Goal: Transaction & Acquisition: Purchase product/service

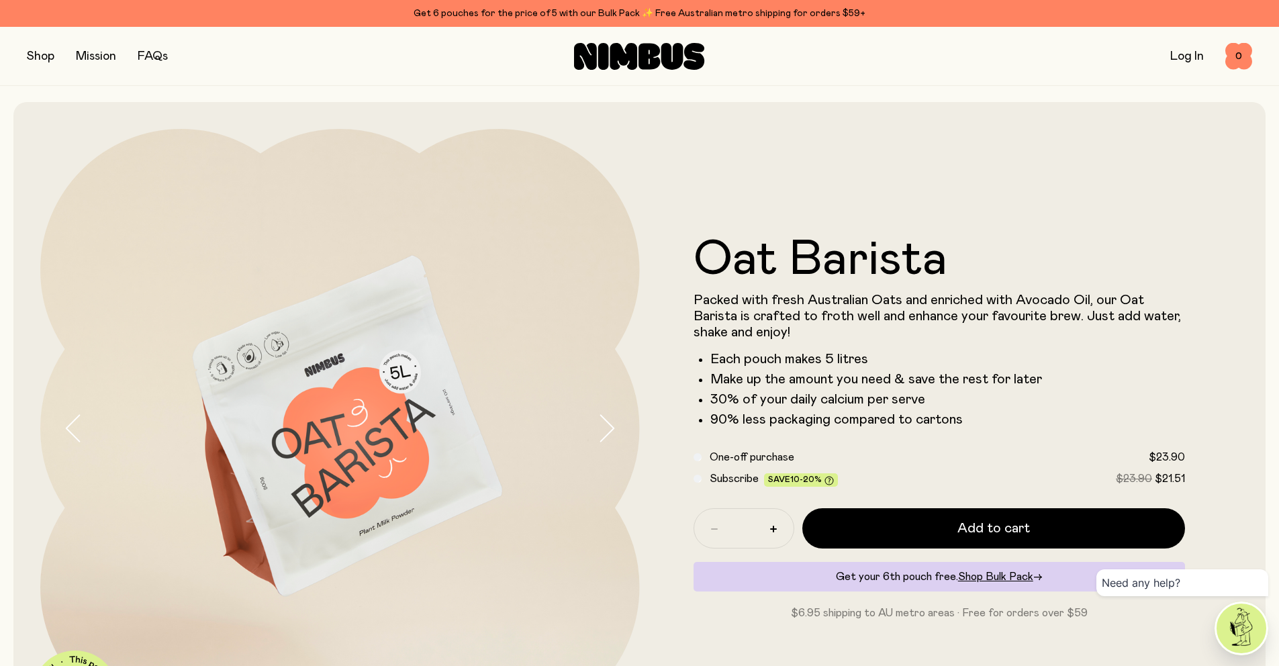
click at [39, 58] on button "button" at bounding box center [41, 56] width 28 height 19
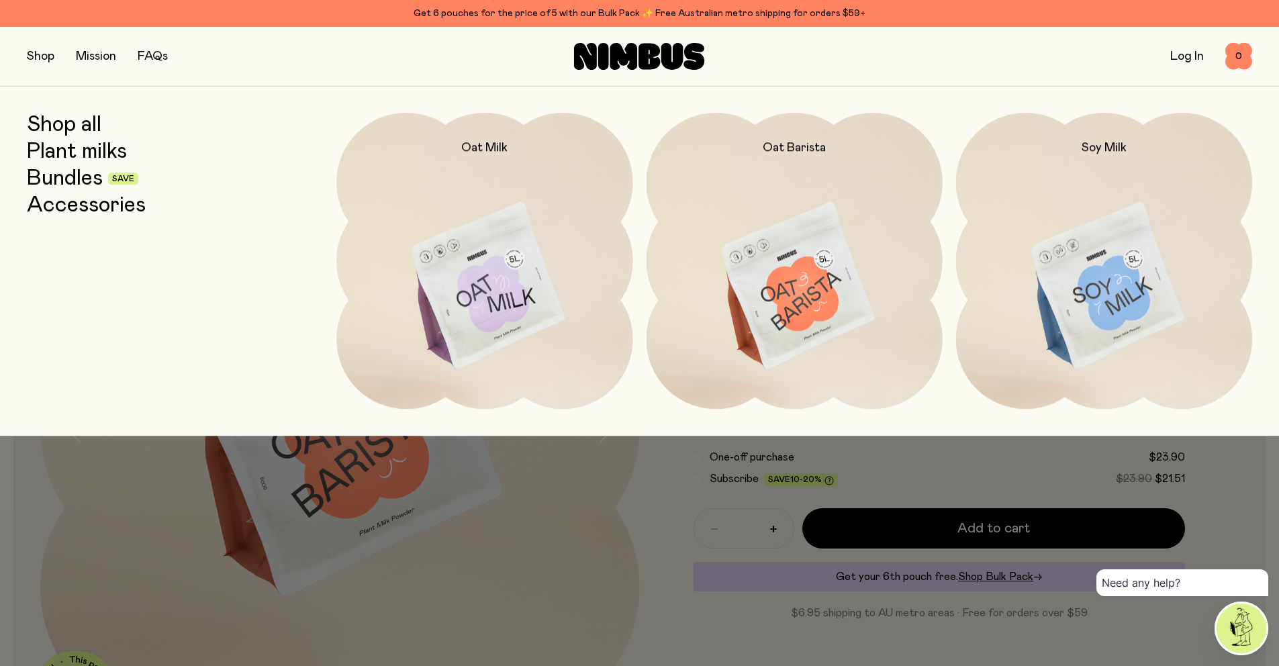
click at [85, 174] on link "Bundles" at bounding box center [65, 179] width 76 height 24
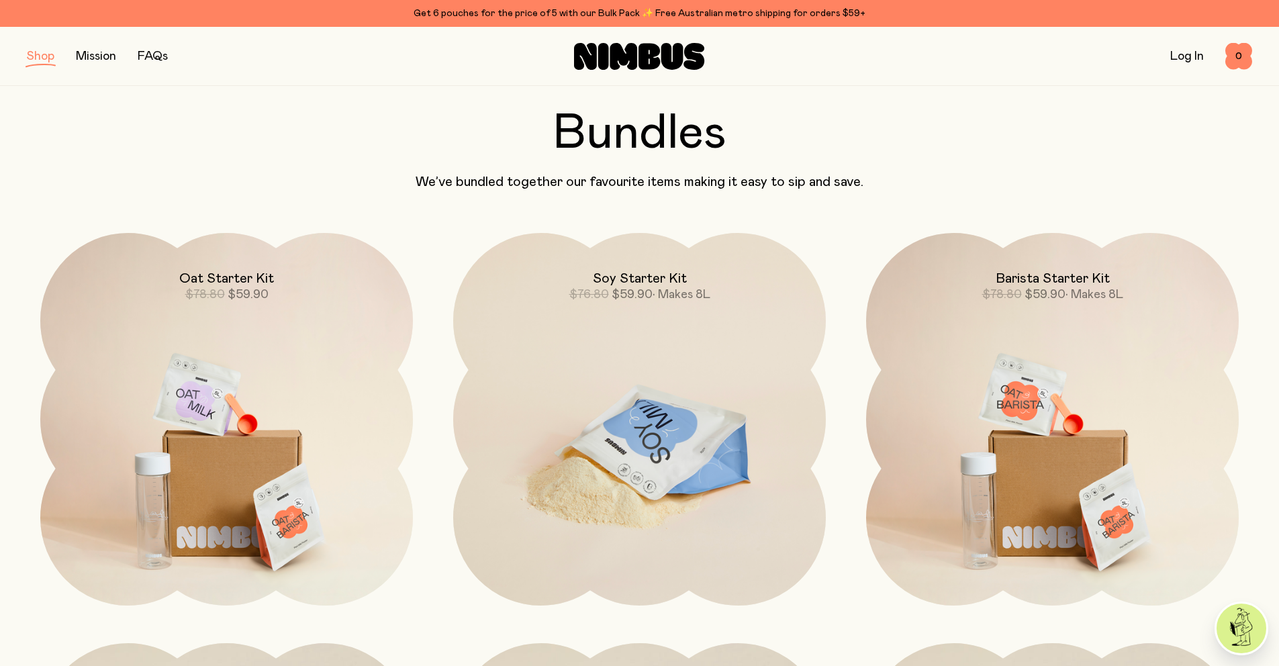
scroll to position [87, 0]
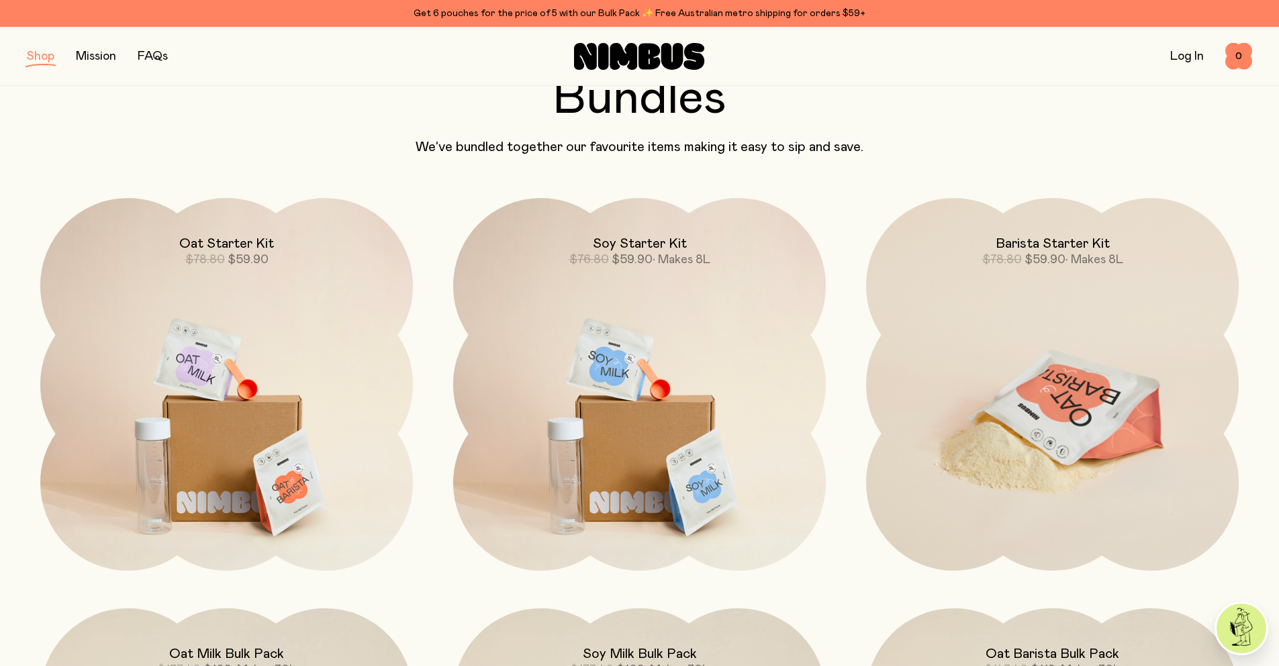
click at [1121, 374] on img at bounding box center [1052, 417] width 373 height 438
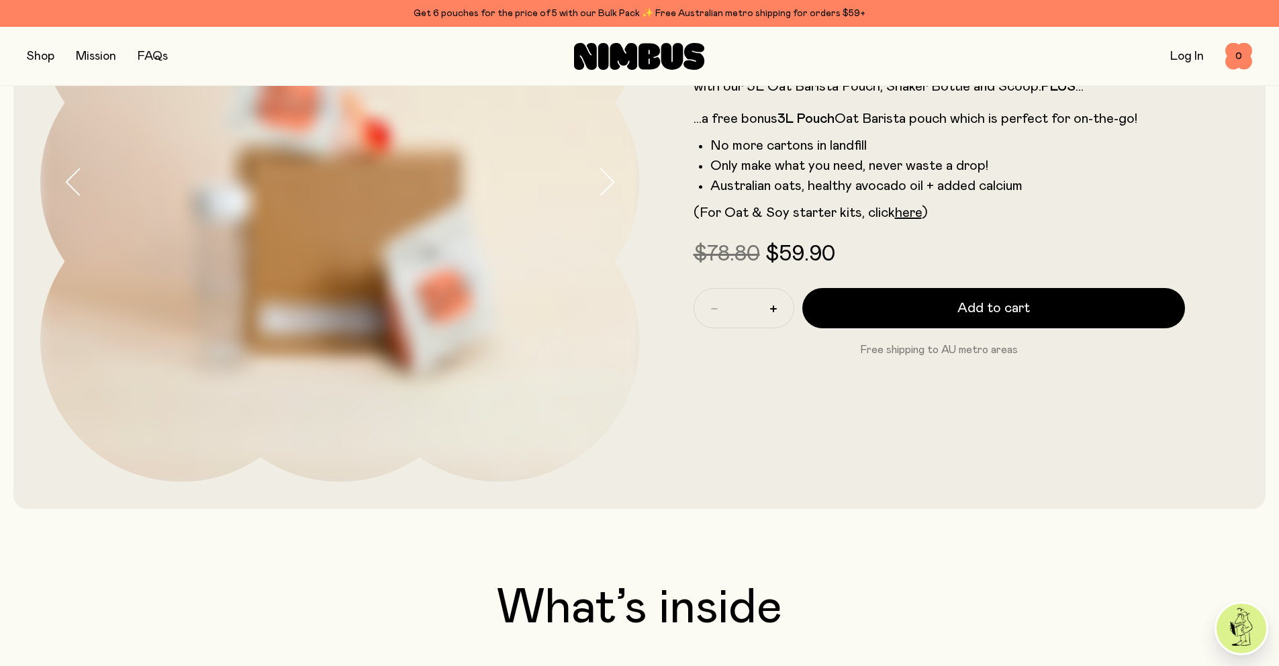
scroll to position [248, 0]
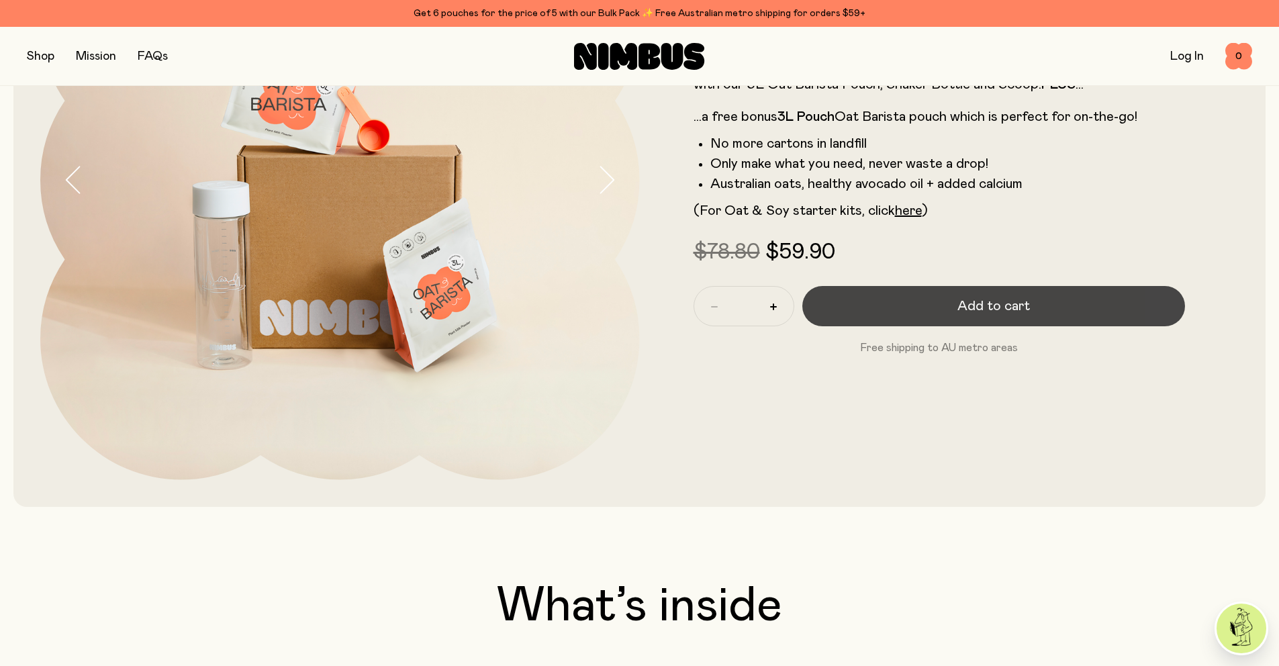
click at [885, 302] on button "Add to cart" at bounding box center [993, 306] width 383 height 40
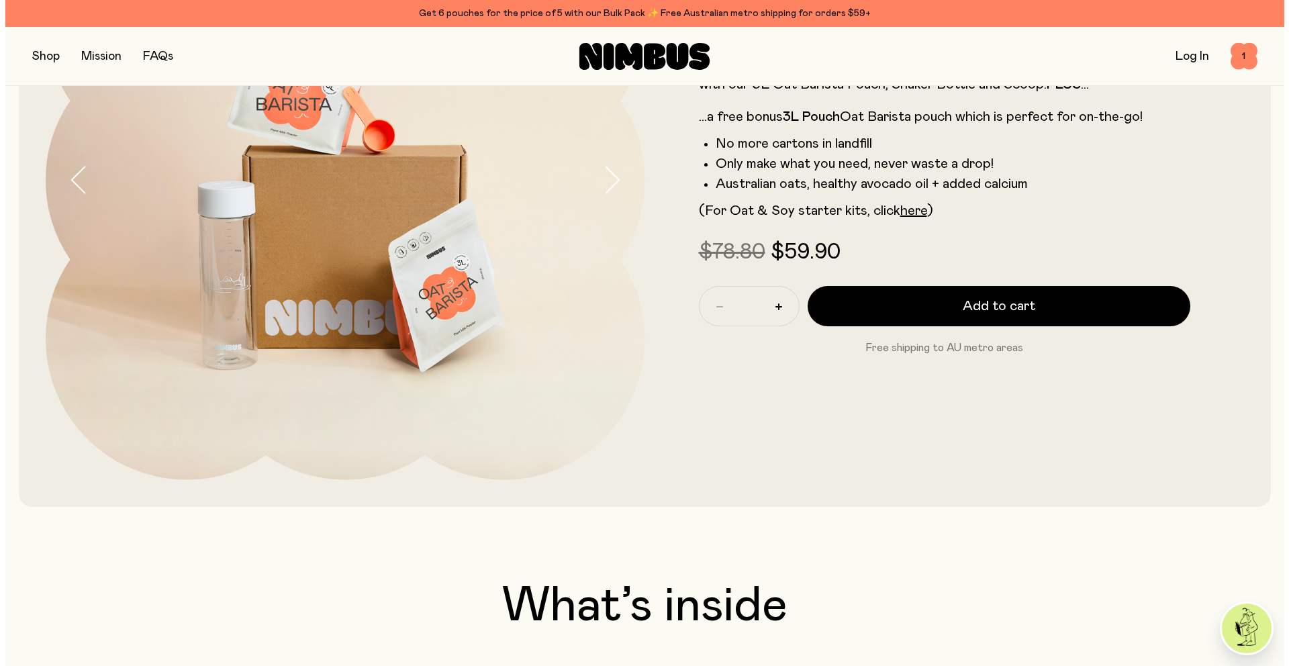
scroll to position [0, 0]
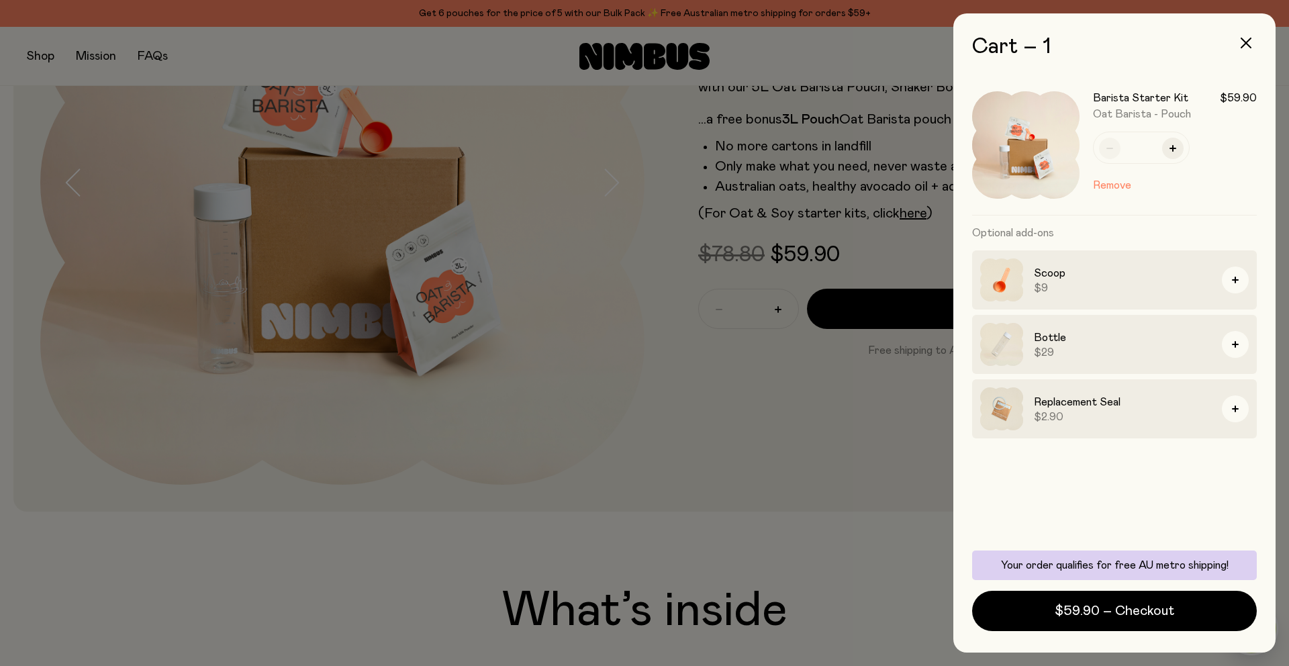
click at [712, 432] on div at bounding box center [644, 333] width 1289 height 666
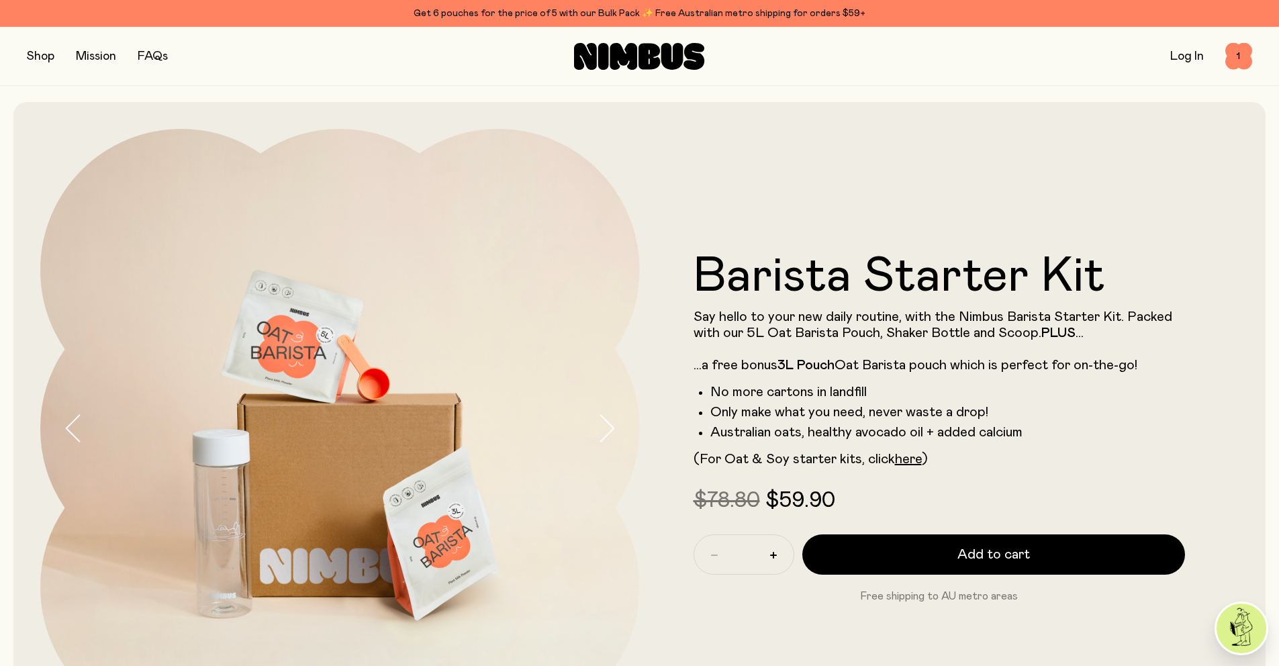
click at [32, 57] on button "button" at bounding box center [41, 56] width 28 height 19
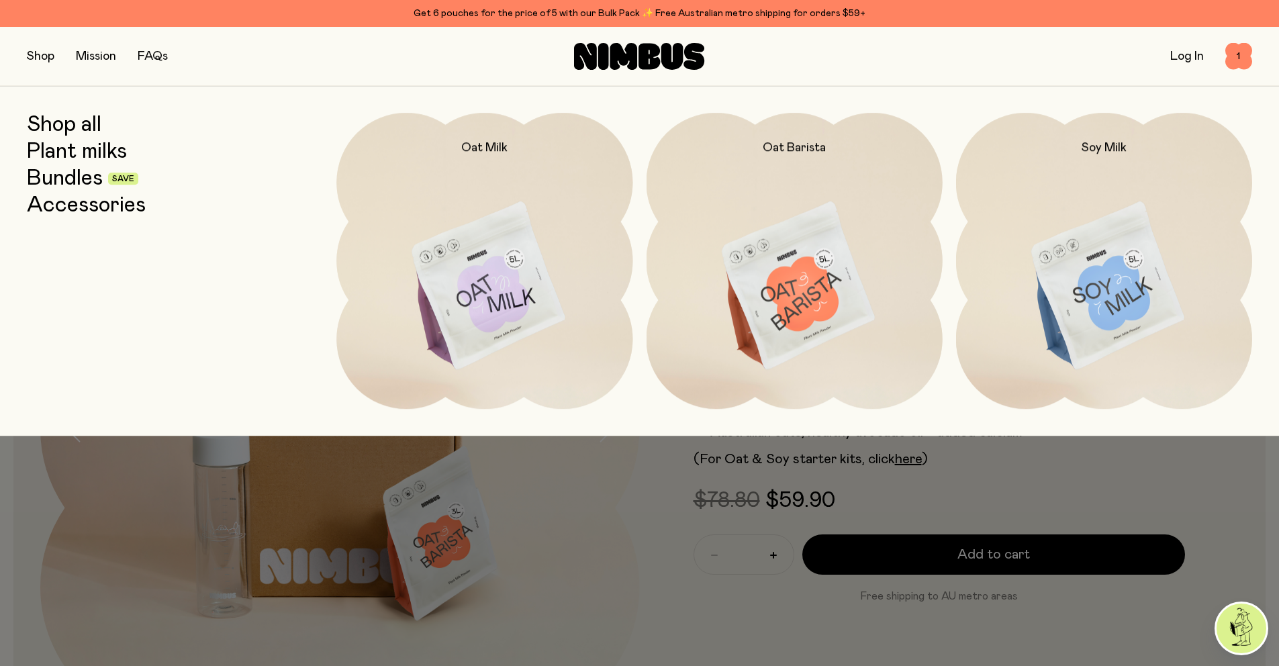
click at [69, 122] on link "Shop all" at bounding box center [64, 125] width 75 height 24
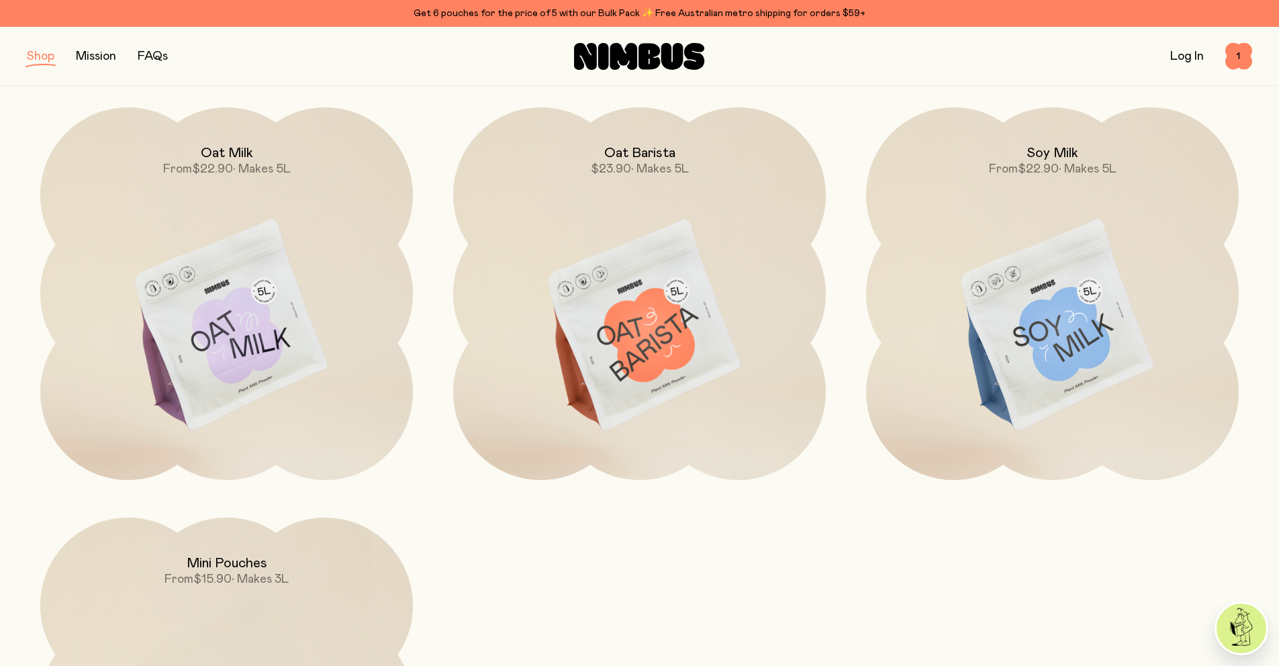
scroll to position [222, 0]
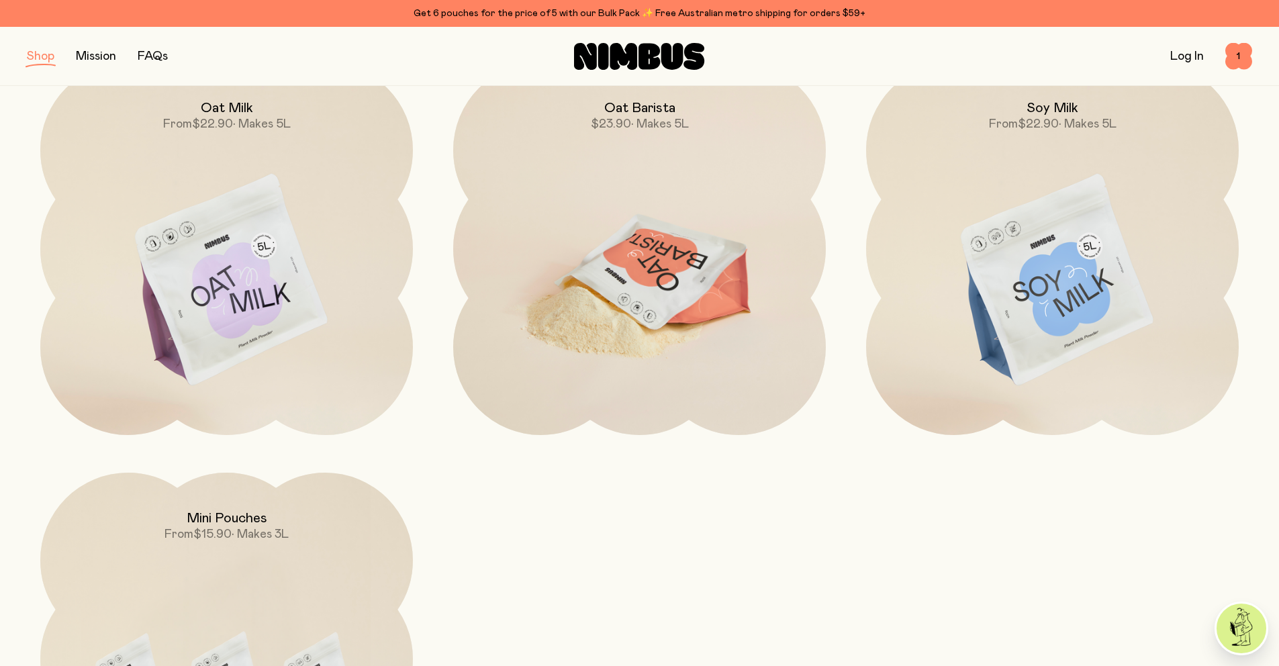
click at [629, 255] on img at bounding box center [639, 281] width 373 height 438
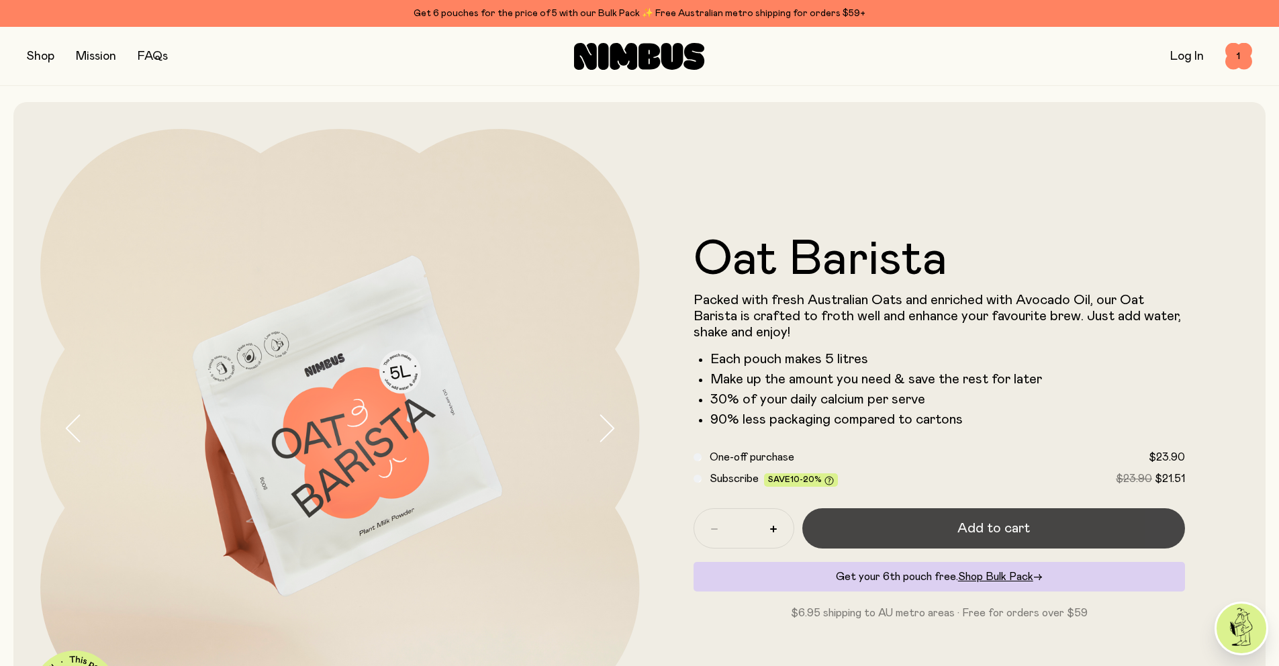
click at [1017, 536] on span "Add to cart" at bounding box center [994, 528] width 73 height 19
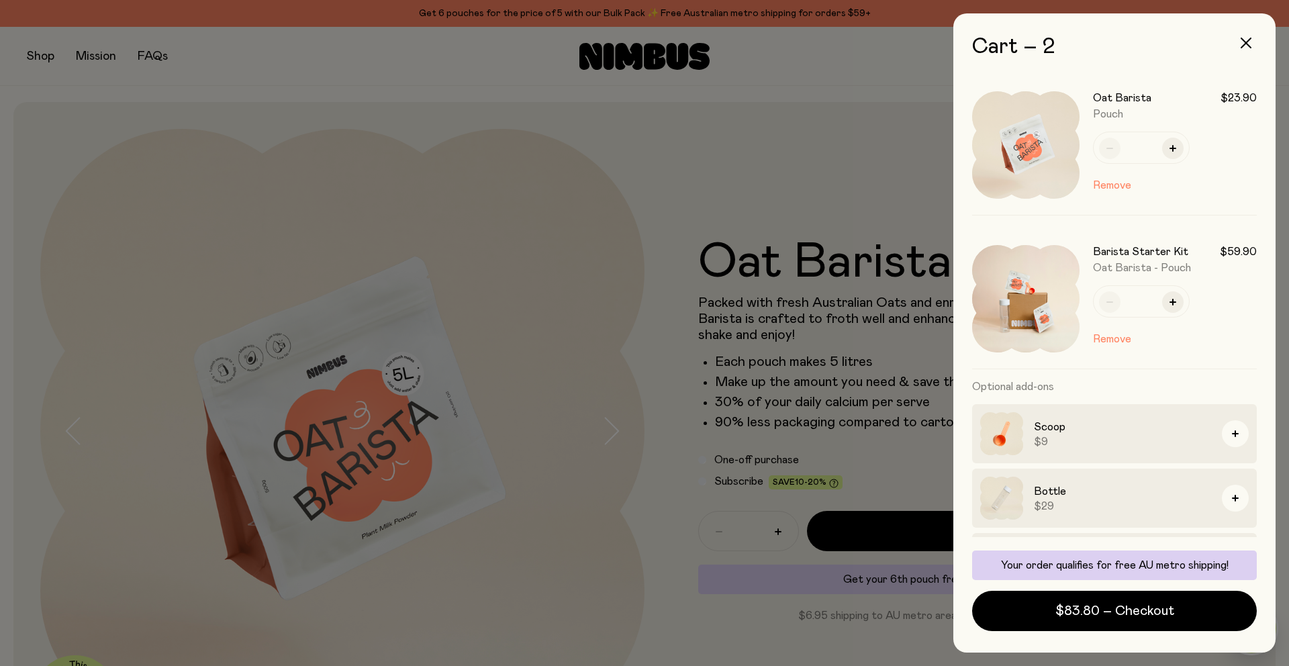
click at [659, 132] on div at bounding box center [644, 333] width 1289 height 666
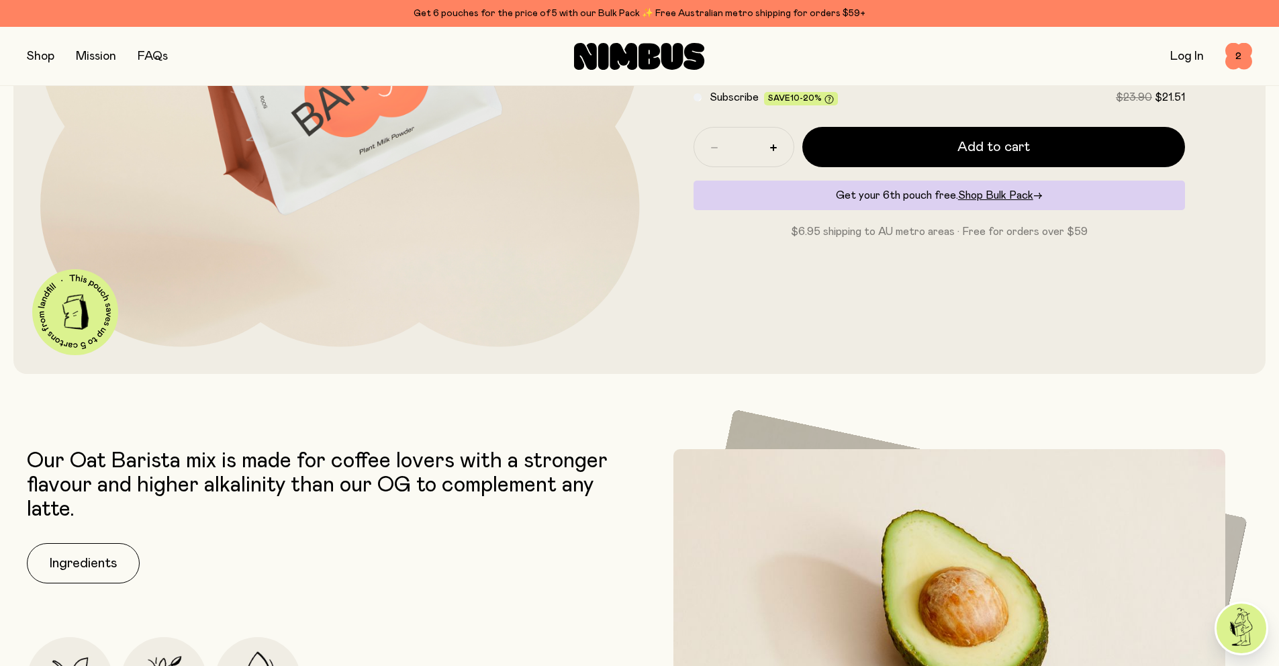
scroll to position [594, 0]
